Goal: Navigation & Orientation: Find specific page/section

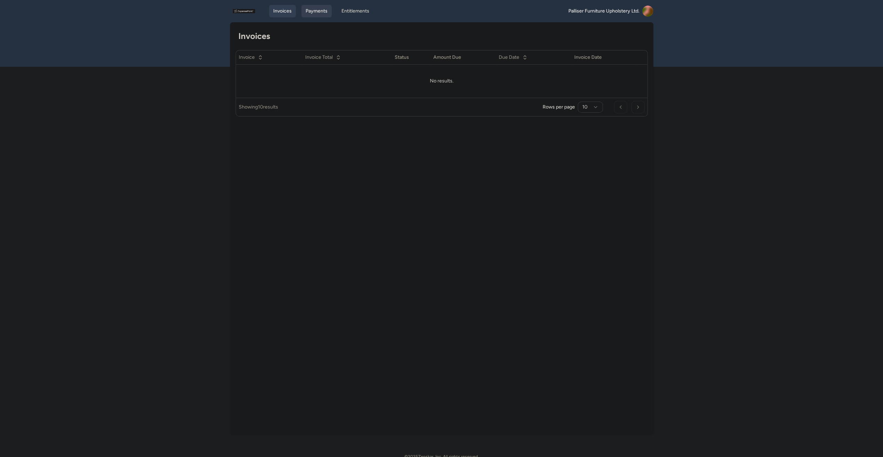
click at [313, 13] on link "Payments" at bounding box center [316, 11] width 30 height 13
click at [354, 11] on link "Entitlements" at bounding box center [355, 11] width 36 height 13
click at [284, 12] on link "Invoices" at bounding box center [282, 11] width 27 height 13
